Goal: Task Accomplishment & Management: Use online tool/utility

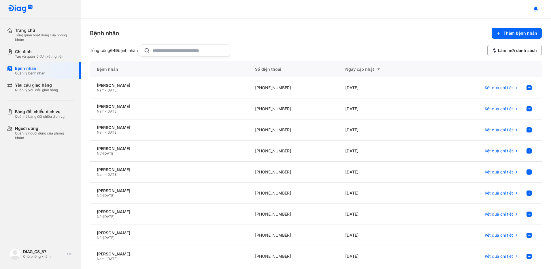
click at [185, 26] on div "Bệnh nhân Thêm bệnh nhân Tổng cộng 649 bệnh nhân Làm mới danh sách Bệnh nhân Số…" at bounding box center [316, 143] width 470 height 250
click at [32, 49] on div "Chỉ định" at bounding box center [40, 51] width 50 height 5
click at [31, 52] on div "Chỉ định" at bounding box center [40, 51] width 50 height 5
click at [321, 19] on div "Bệnh nhân Thêm bệnh nhân Tổng cộng 649 bệnh nhân Làm mới danh sách Bệnh nhân Số…" at bounding box center [316, 143] width 470 height 250
click at [428, 10] on div at bounding box center [316, 9] width 470 height 18
